Goal: Book appointment/travel/reservation

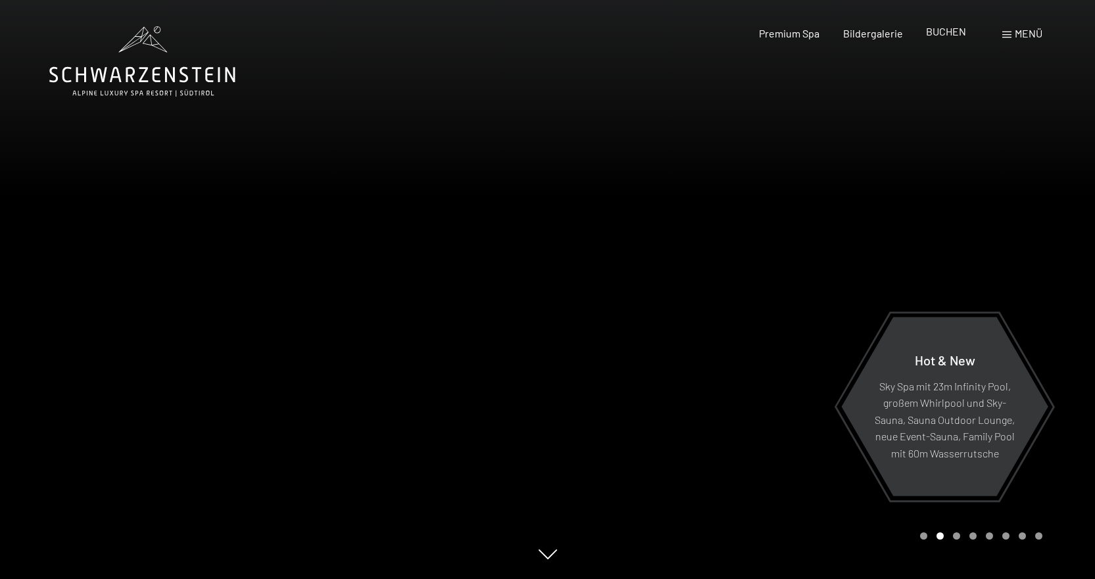
click at [948, 34] on span "BUCHEN" at bounding box center [946, 31] width 40 height 12
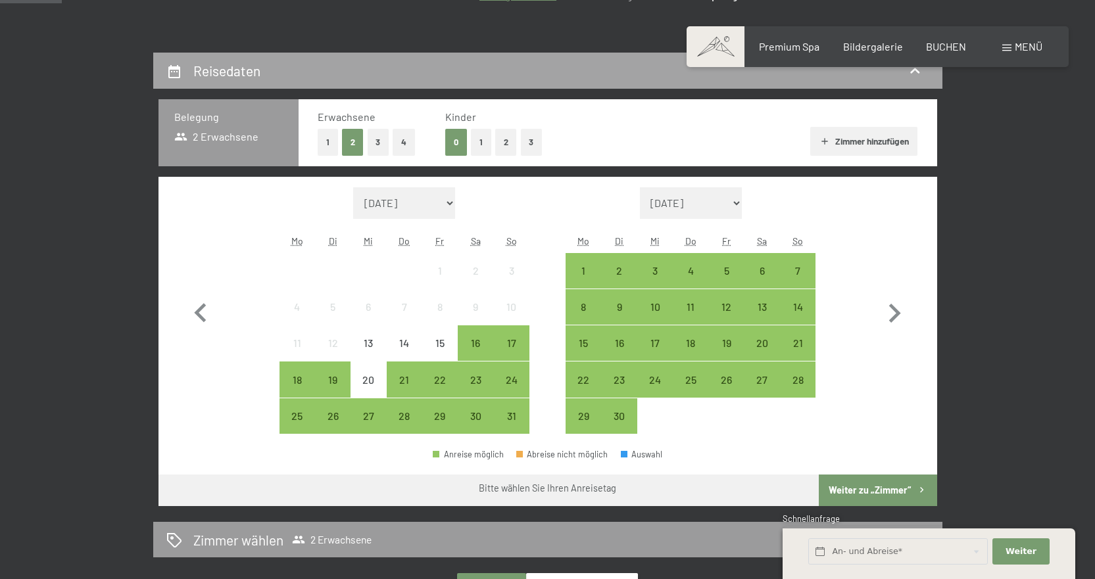
scroll to position [263, 0]
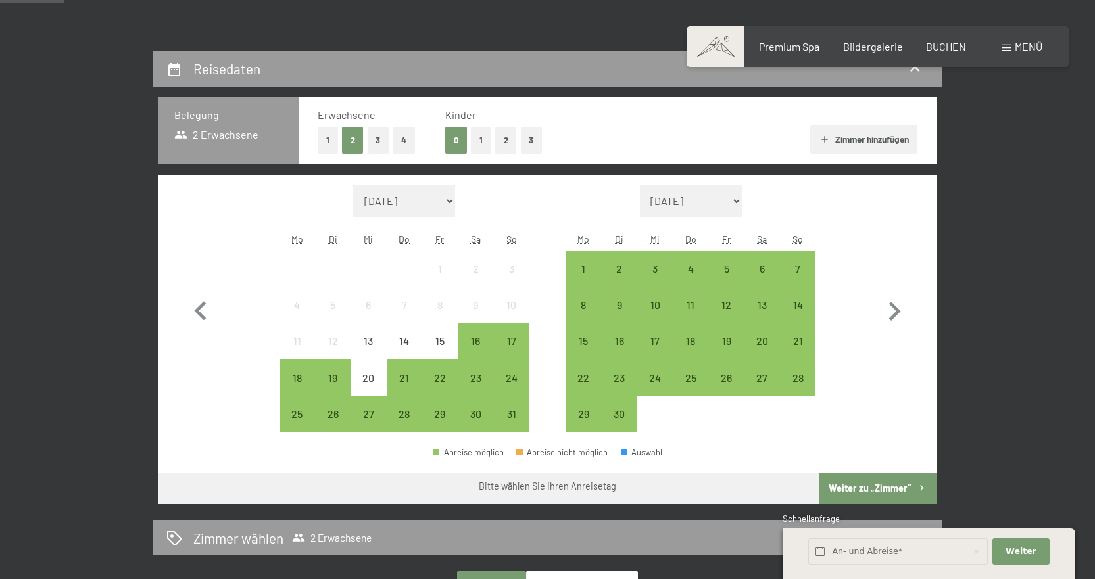
click at [721, 46] on span at bounding box center [715, 46] width 58 height 41
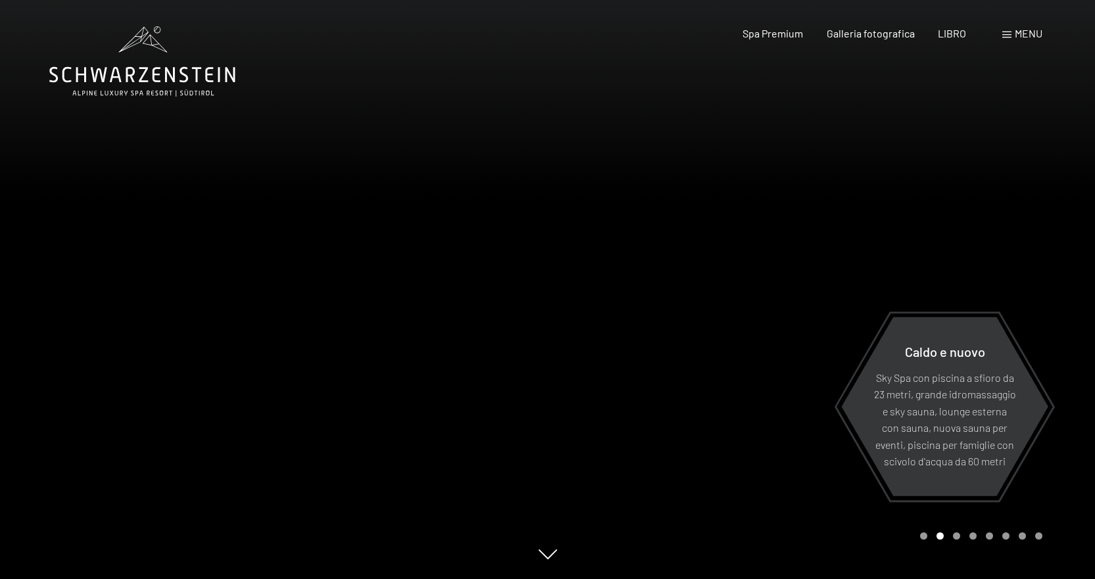
click at [760, 248] on div at bounding box center [822, 289] width 548 height 579
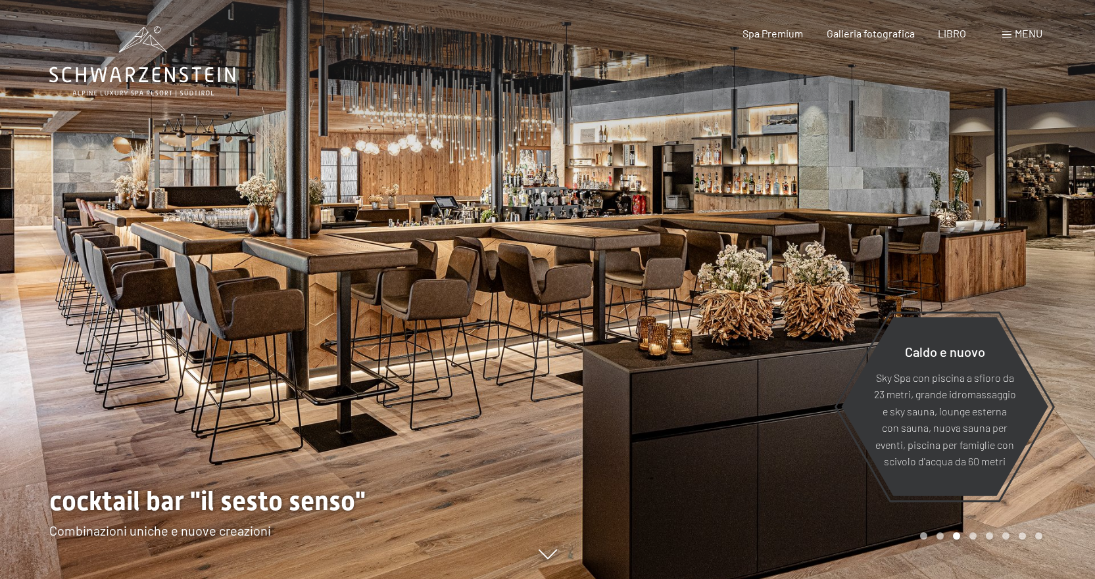
click at [1034, 27] on font "menu" at bounding box center [1028, 33] width 28 height 12
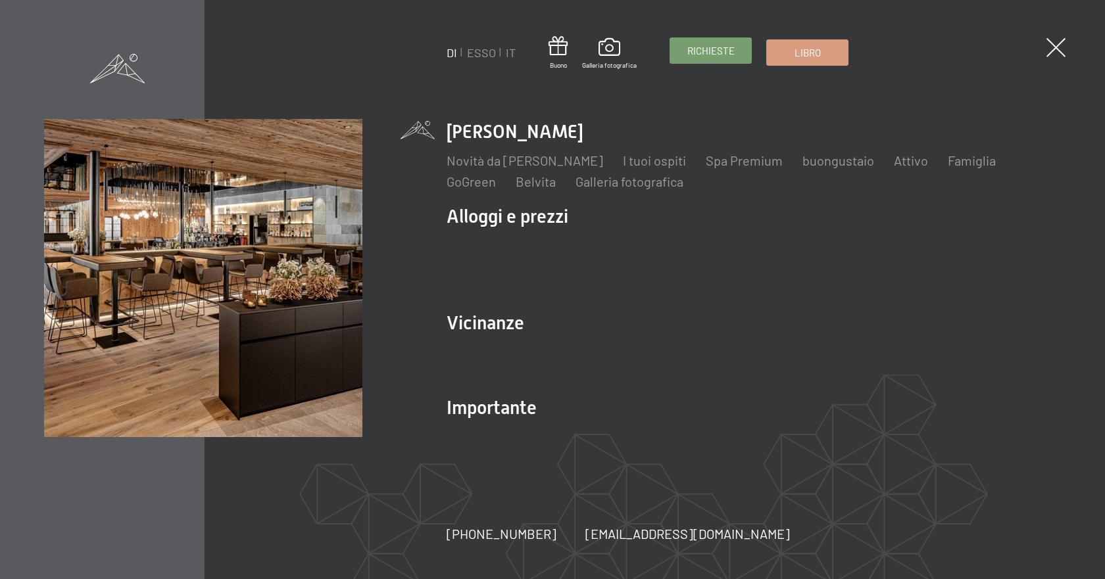
click at [709, 53] on font "Richieste" at bounding box center [710, 51] width 47 height 12
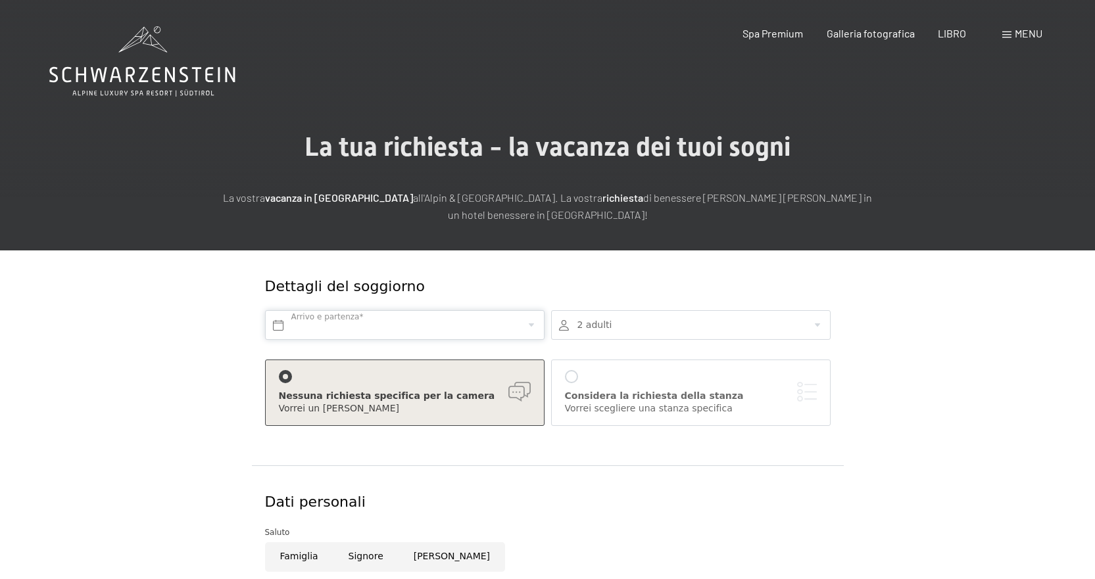
click at [409, 326] on input "text" at bounding box center [404, 325] width 279 height 30
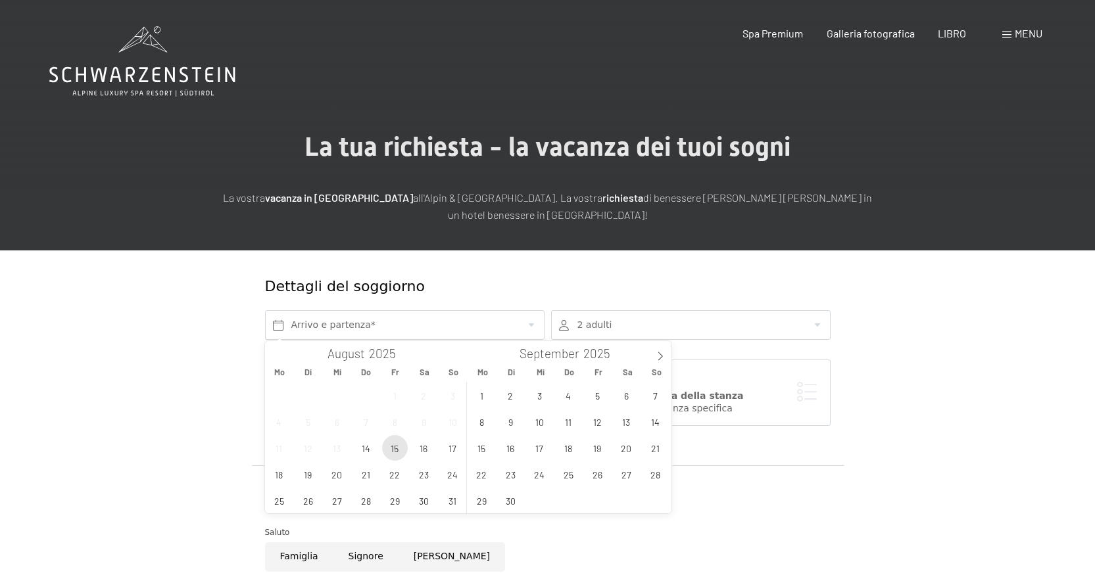
click at [397, 446] on span "15" at bounding box center [395, 448] width 26 height 26
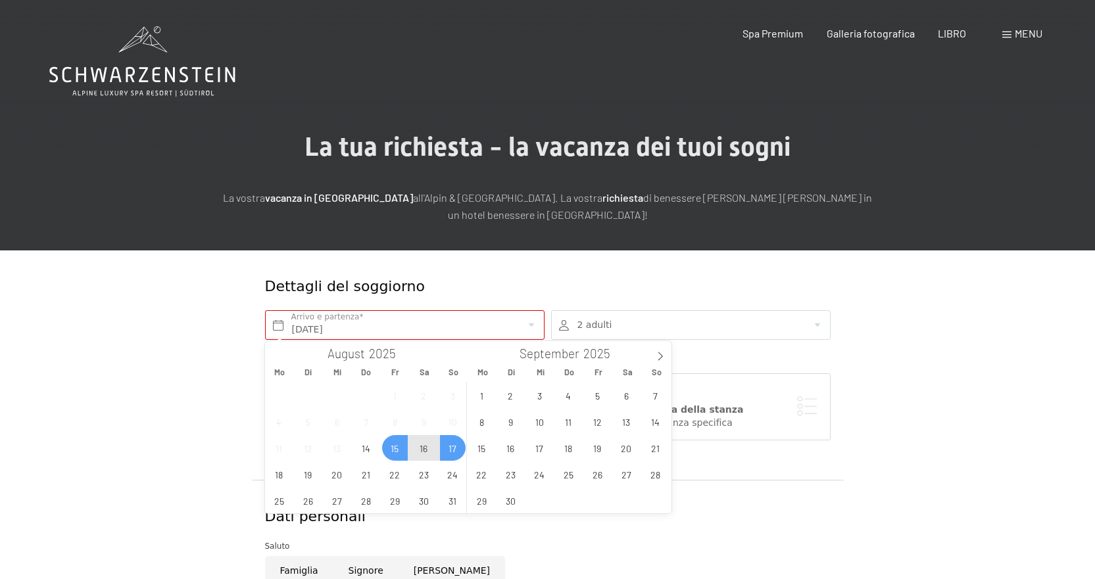
click at [448, 450] on span "17" at bounding box center [453, 448] width 26 height 26
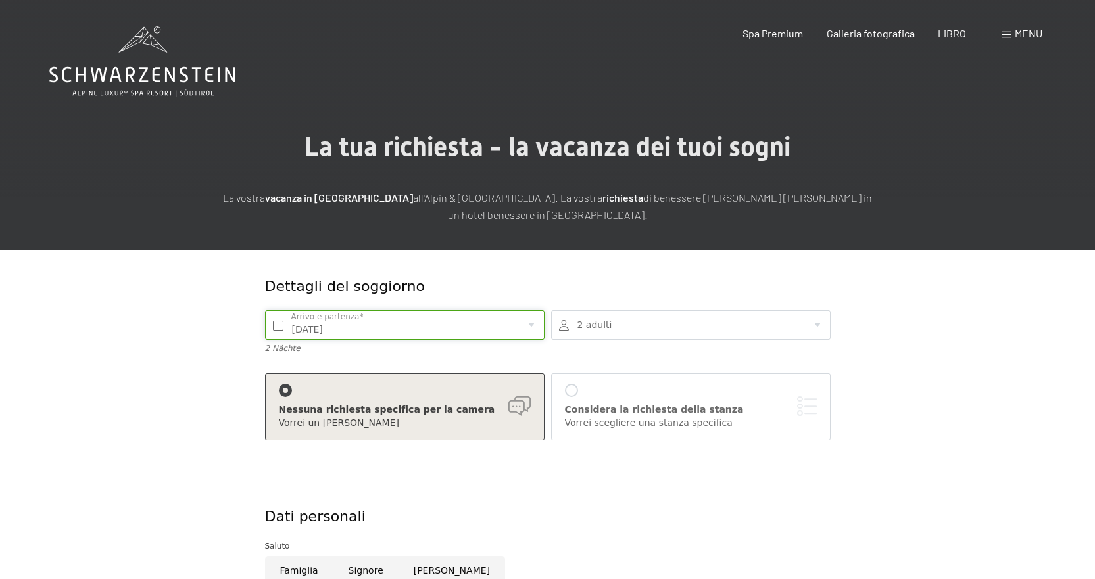
type input "Fr. 15.08.2025 - So. 17.08.2025"
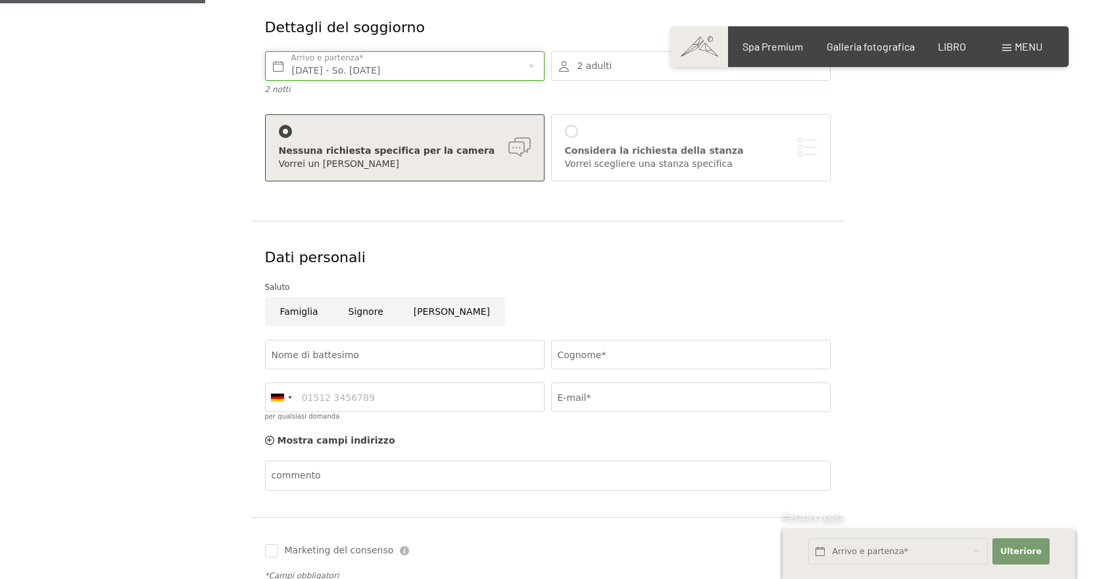
scroll to position [263, 0]
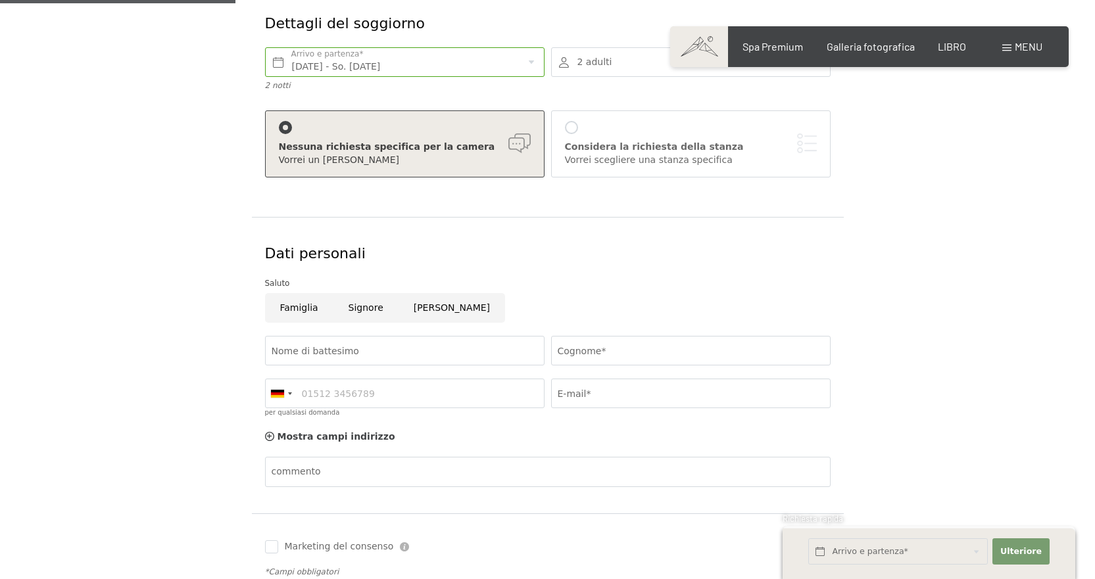
click at [356, 311] on input "Signore" at bounding box center [365, 308] width 65 height 30
radio input "true"
click at [364, 350] on input "Nome di battesimo" at bounding box center [404, 351] width 279 height 30
type input "SONIA"
click at [675, 350] on input "Cognome*" at bounding box center [690, 351] width 279 height 30
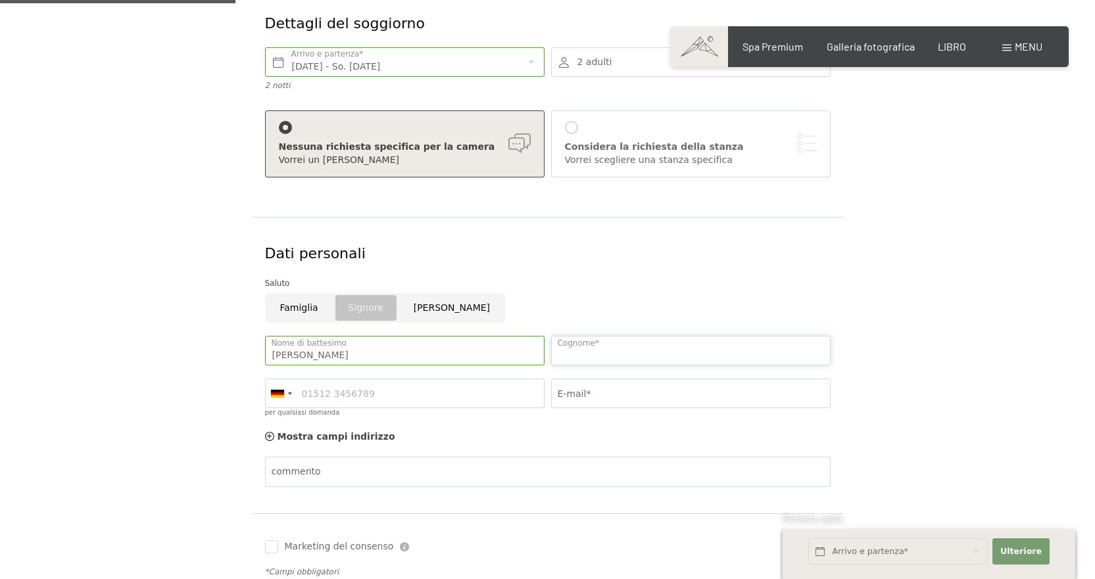
type input "VIGNALI"
click at [629, 389] on input "E-mail*" at bounding box center [690, 394] width 279 height 30
type input "lamandiniimpiantisnc@virgilio.it"
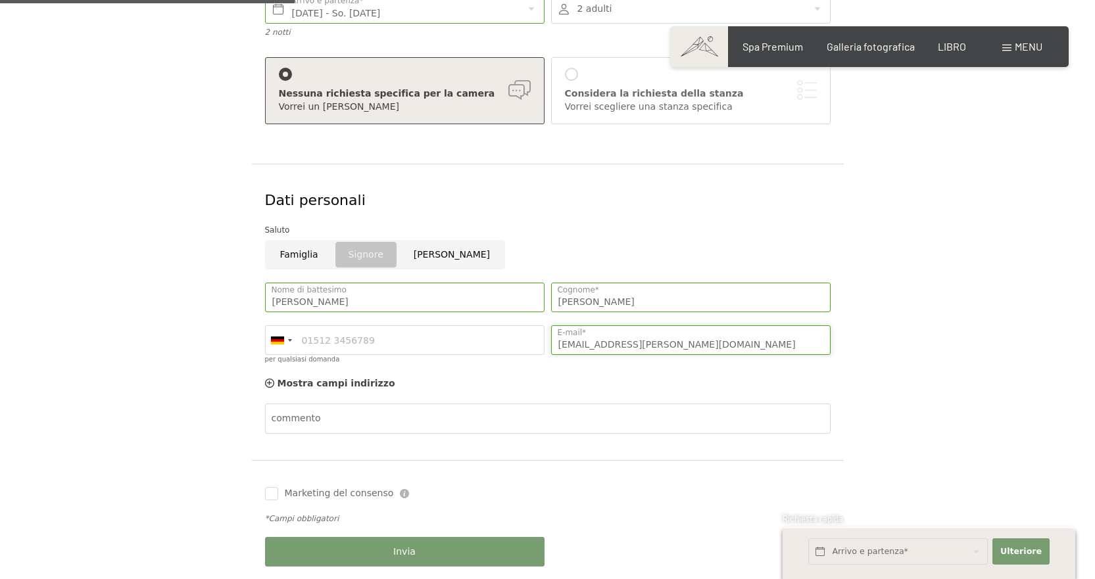
scroll to position [329, 0]
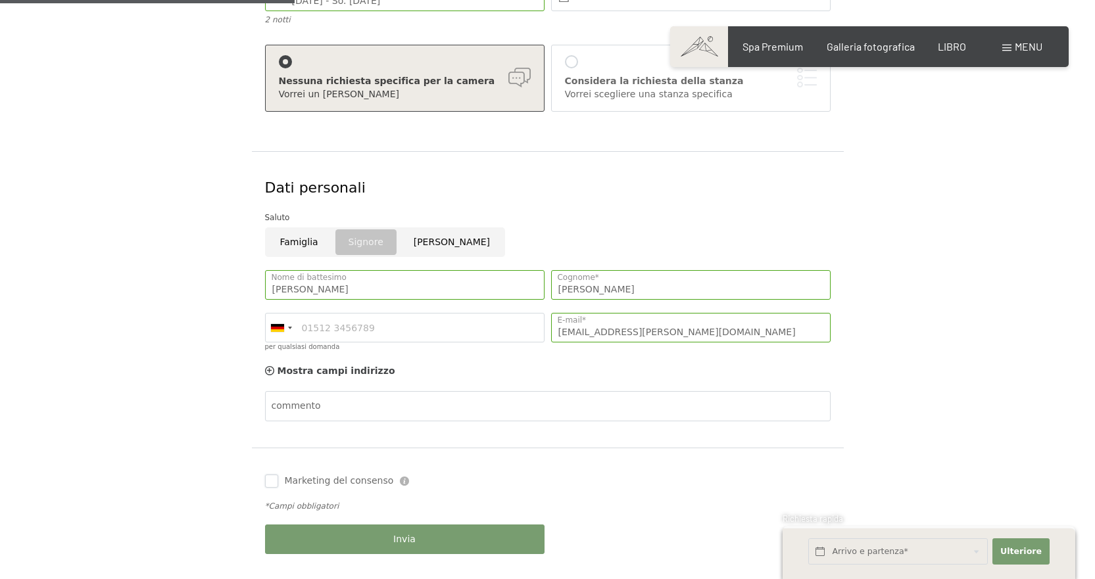
click at [274, 483] on input "Marketing del consenso" at bounding box center [271, 481] width 13 height 13
checkbox input "true"
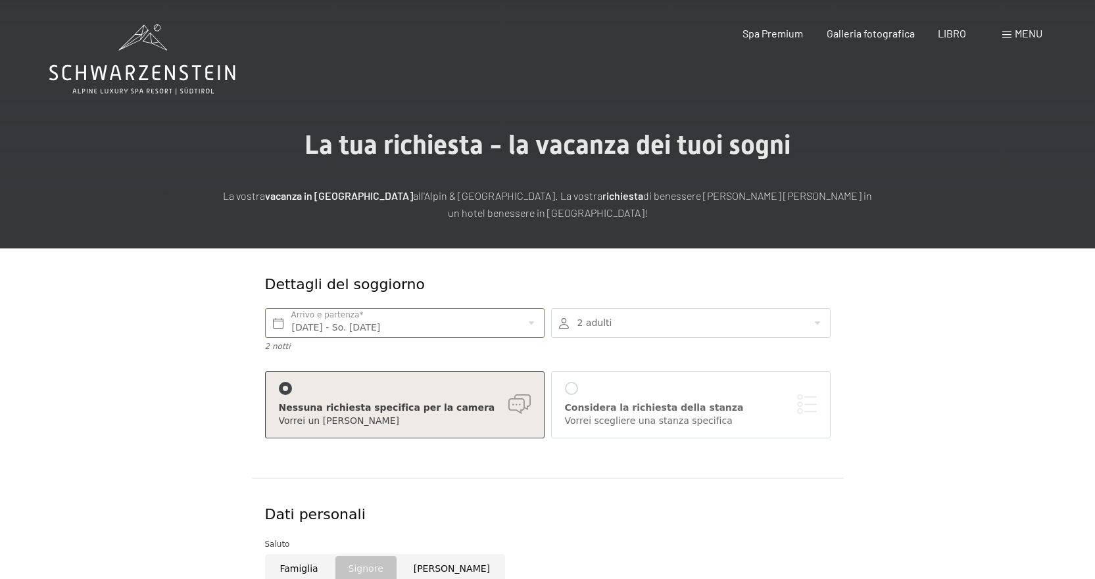
scroll to position [0, 0]
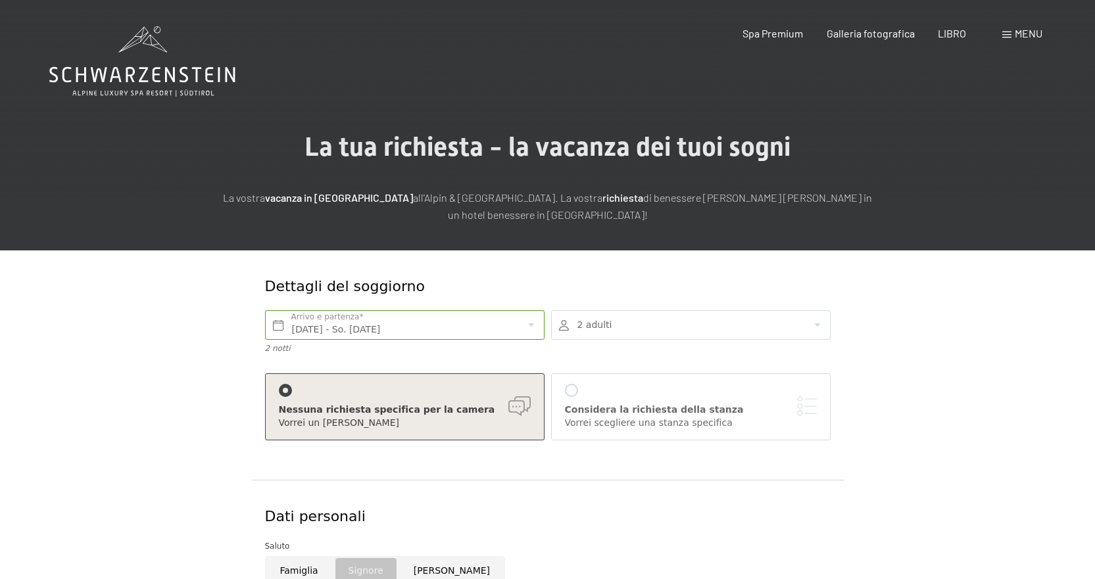
click at [700, 408] on font "Considera la richiesta della stanza" at bounding box center [654, 409] width 179 height 11
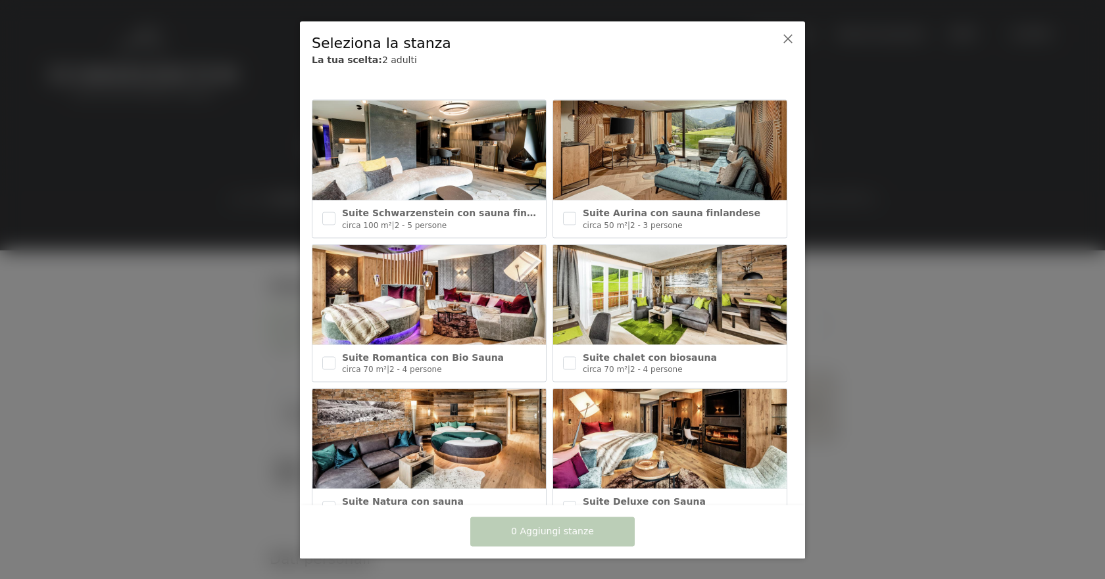
click at [199, 364] on div at bounding box center [552, 289] width 1105 height 579
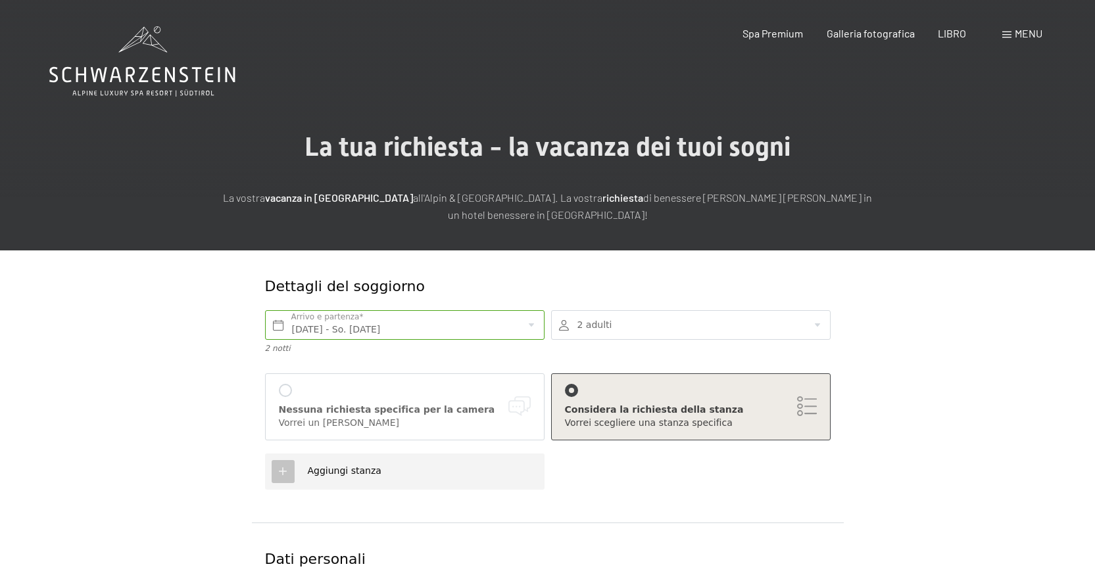
click at [287, 390] on div at bounding box center [285, 390] width 13 height 13
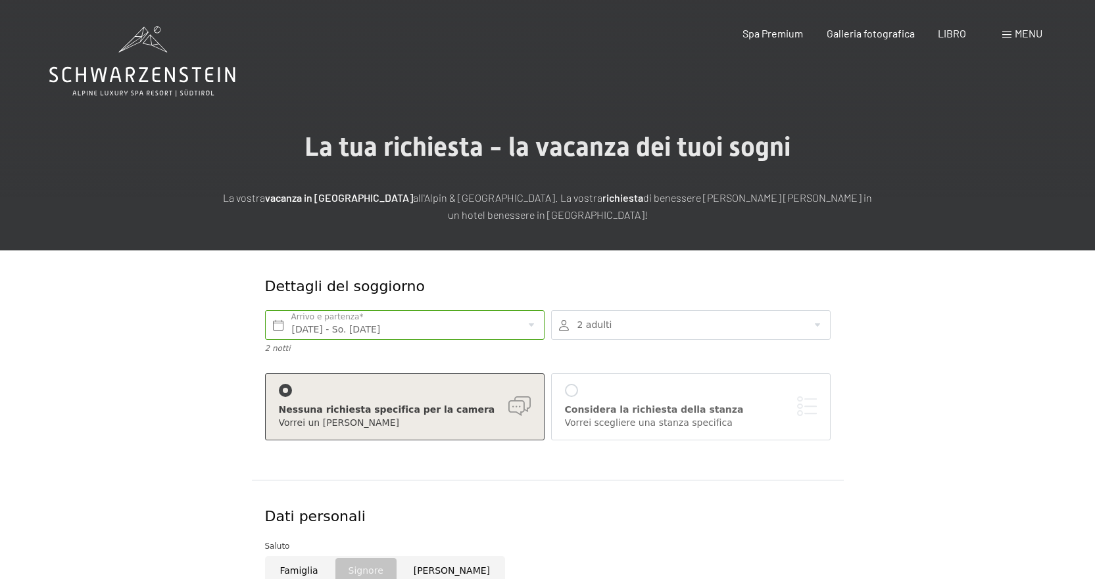
click at [661, 326] on div at bounding box center [690, 325] width 279 height 30
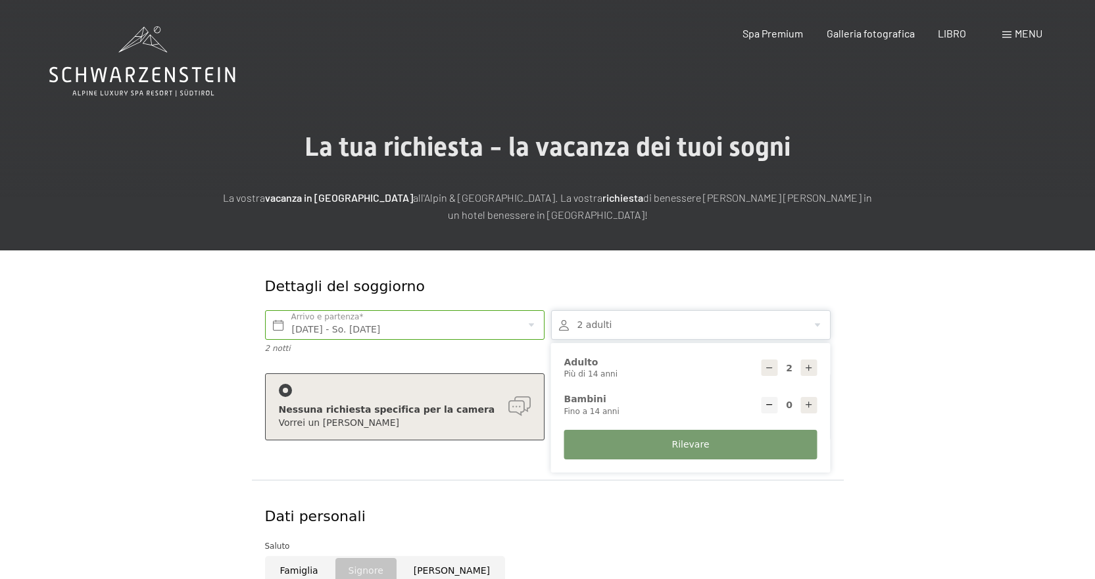
click at [810, 370] on icon at bounding box center [808, 368] width 9 height 9
click at [811, 371] on icon at bounding box center [808, 368] width 9 height 9
type input "4"
click at [728, 454] on button "Rilevare" at bounding box center [690, 445] width 253 height 30
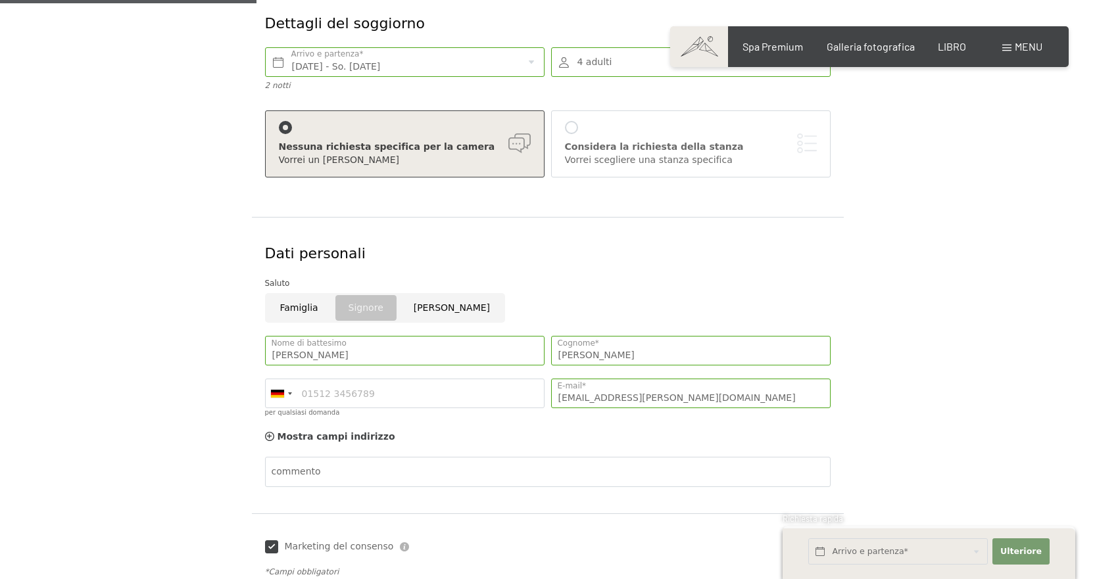
scroll to position [329, 0]
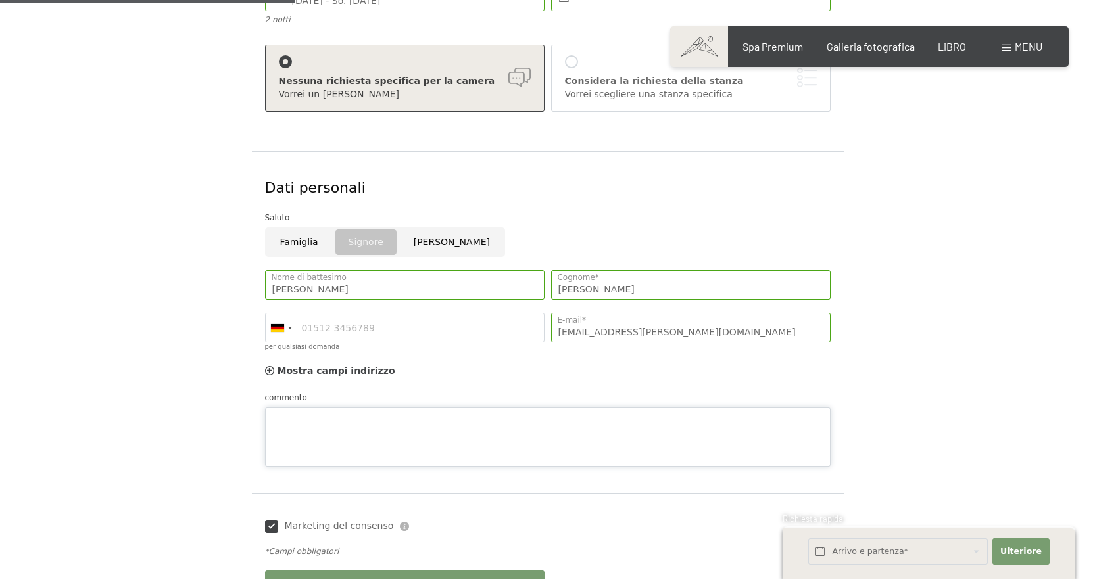
click at [331, 403] on div "commento" at bounding box center [547, 429] width 565 height 76
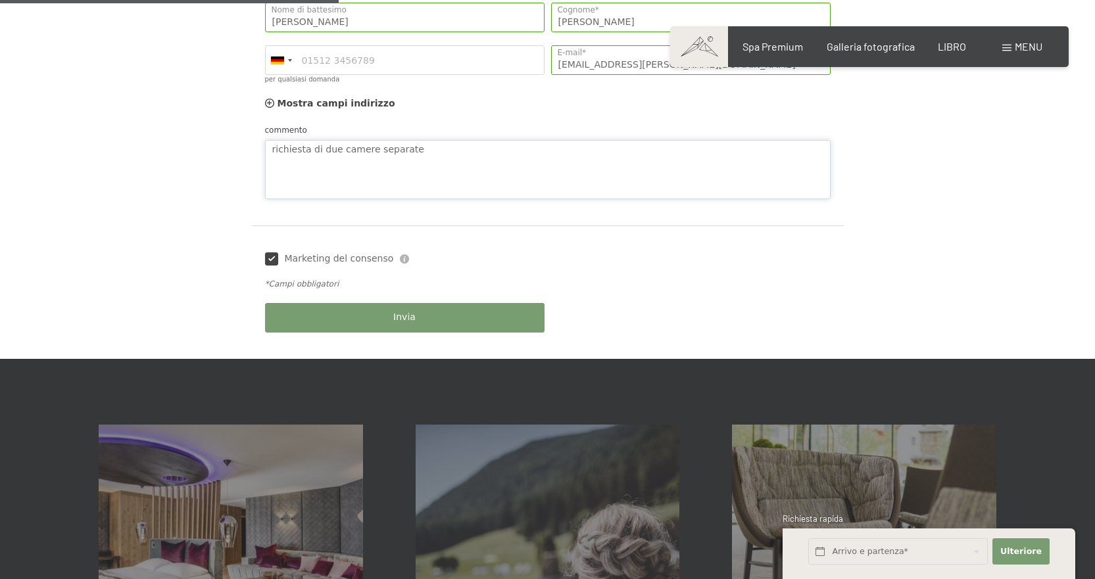
scroll to position [657, 0]
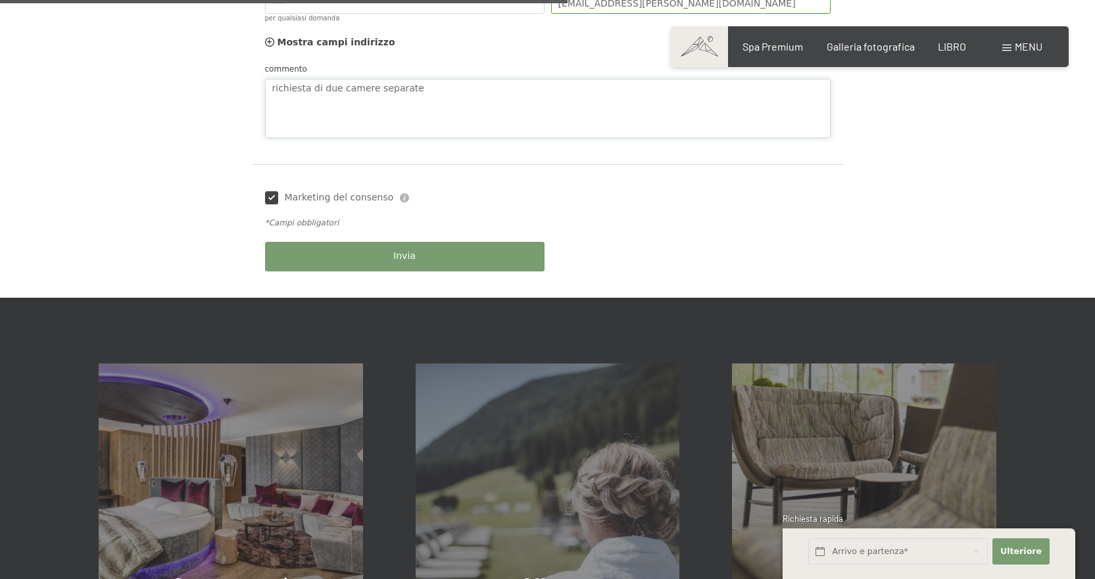
type textarea "richiesta di due camere separate"
click at [472, 253] on button "Invia" at bounding box center [404, 257] width 279 height 30
